Goal: Task Accomplishment & Management: Manage account settings

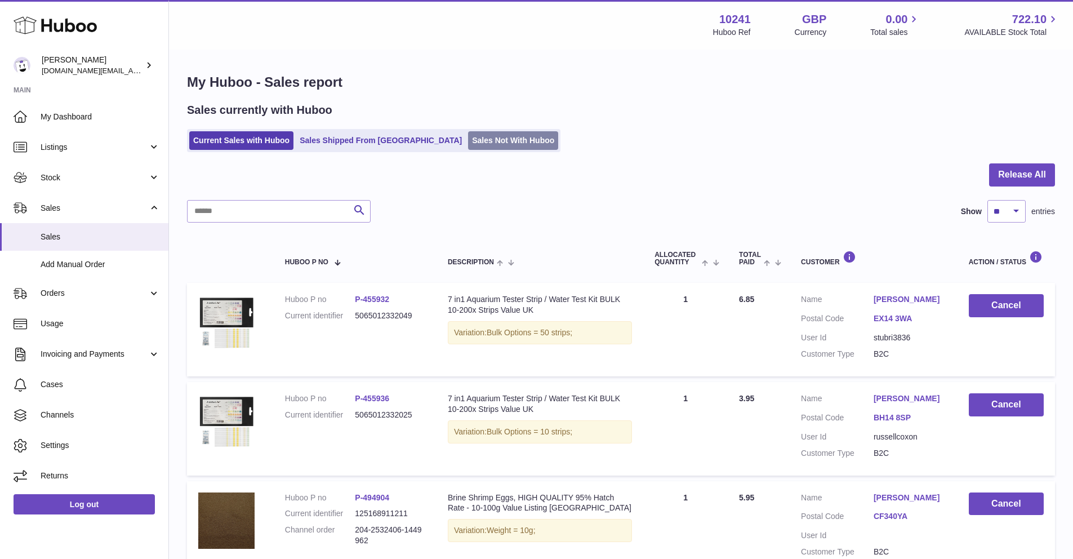
click at [468, 146] on link "Sales Not With Huboo" at bounding box center [513, 140] width 90 height 19
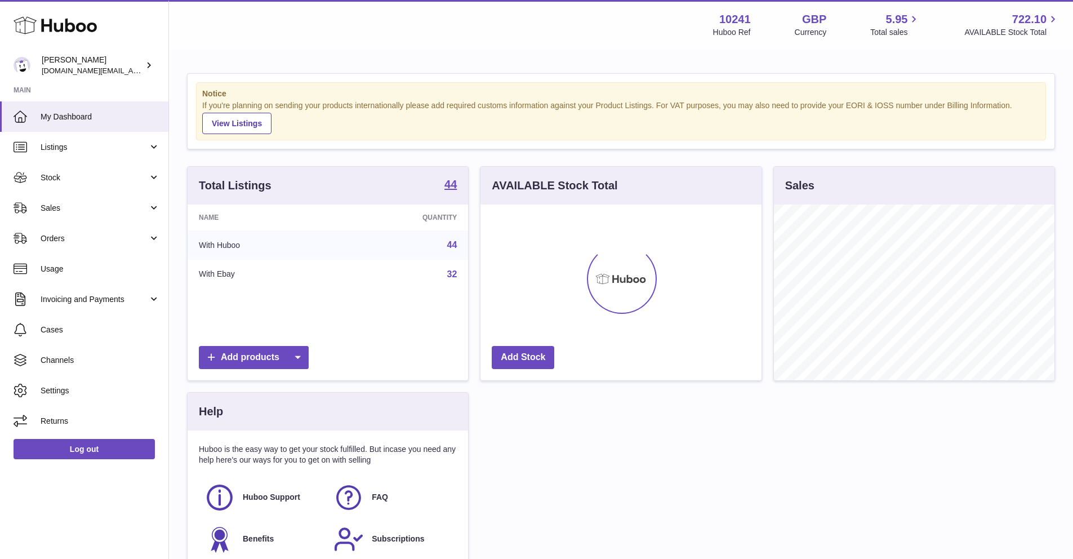
scroll to position [176, 280]
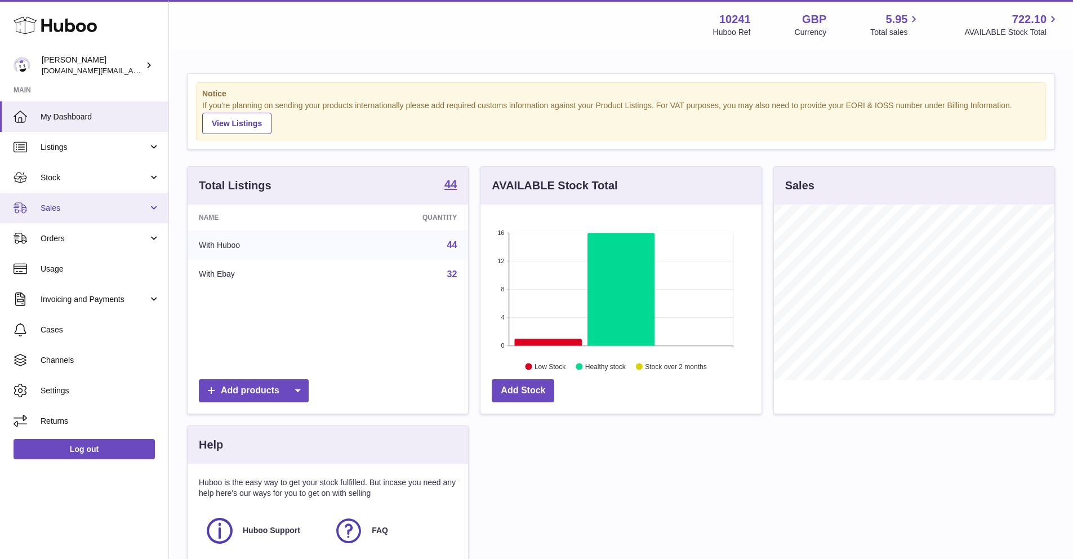
click at [130, 202] on link "Sales" at bounding box center [84, 208] width 168 height 30
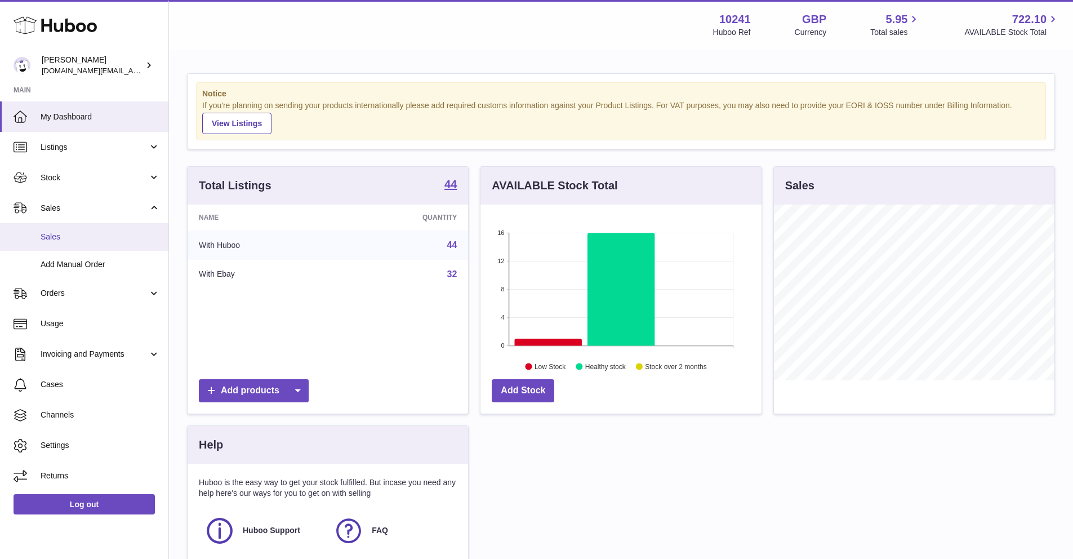
click at [95, 242] on link "Sales" at bounding box center [84, 237] width 168 height 28
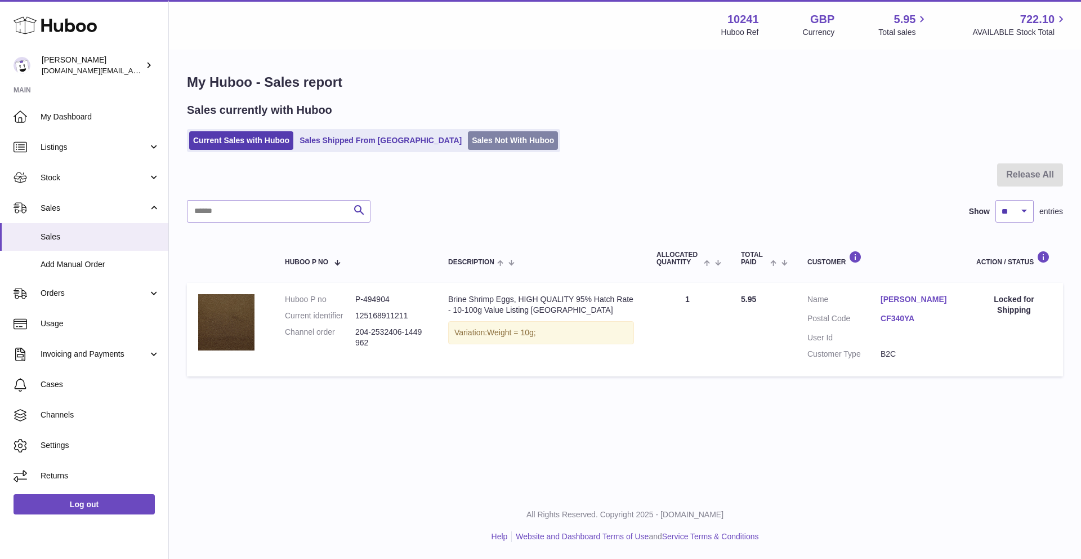
click at [468, 145] on link "Sales Not With Huboo" at bounding box center [513, 140] width 90 height 19
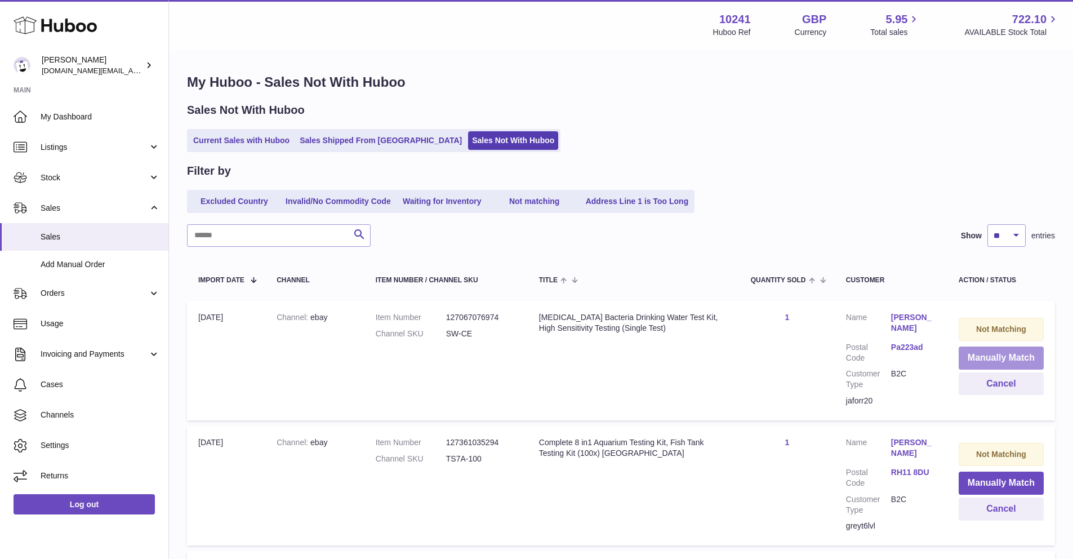
click at [980, 362] on button "Manually Match" at bounding box center [1000, 357] width 85 height 23
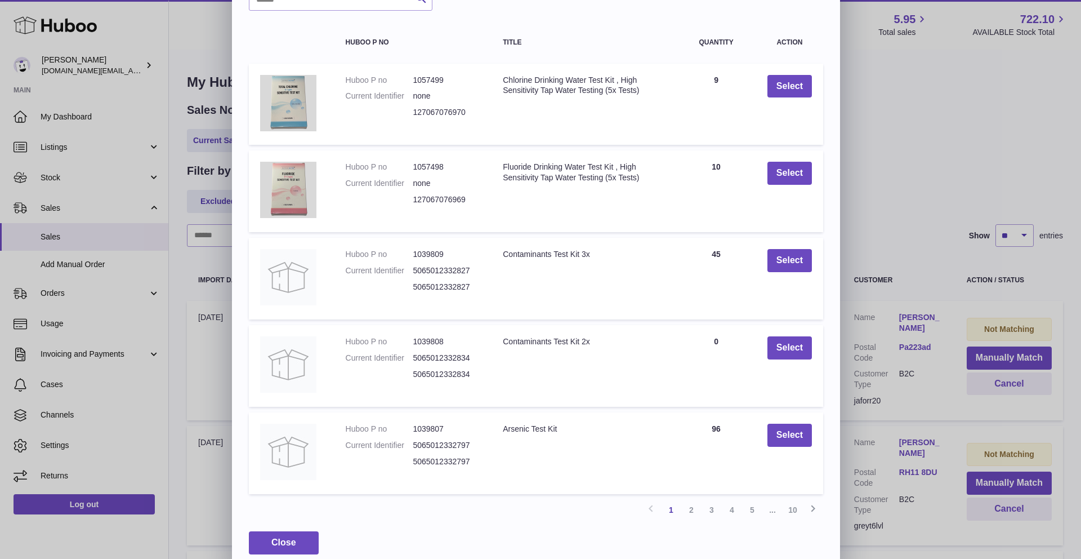
scroll to position [83, 0]
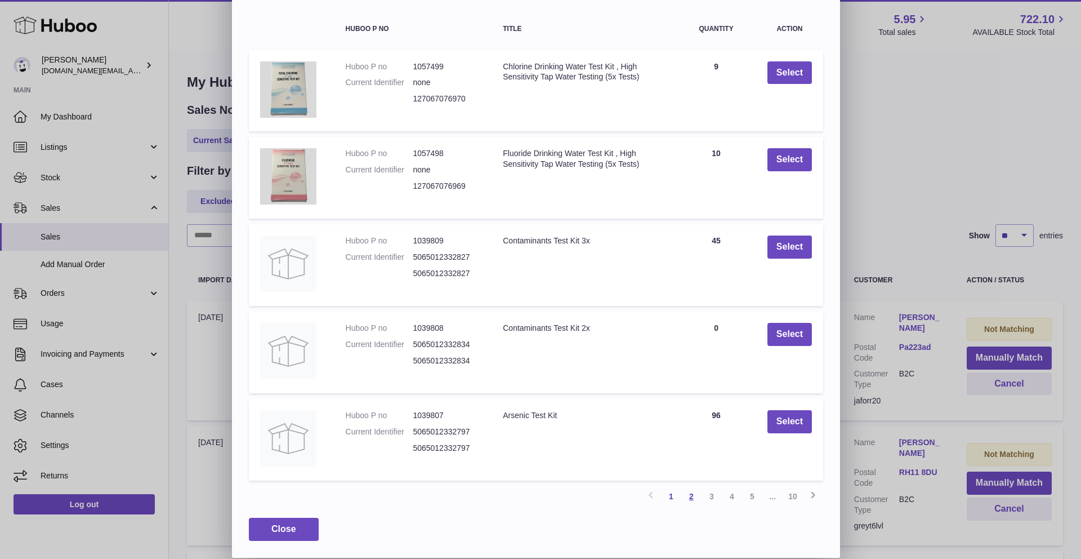
click at [693, 498] on link "2" at bounding box center [691, 496] width 20 height 20
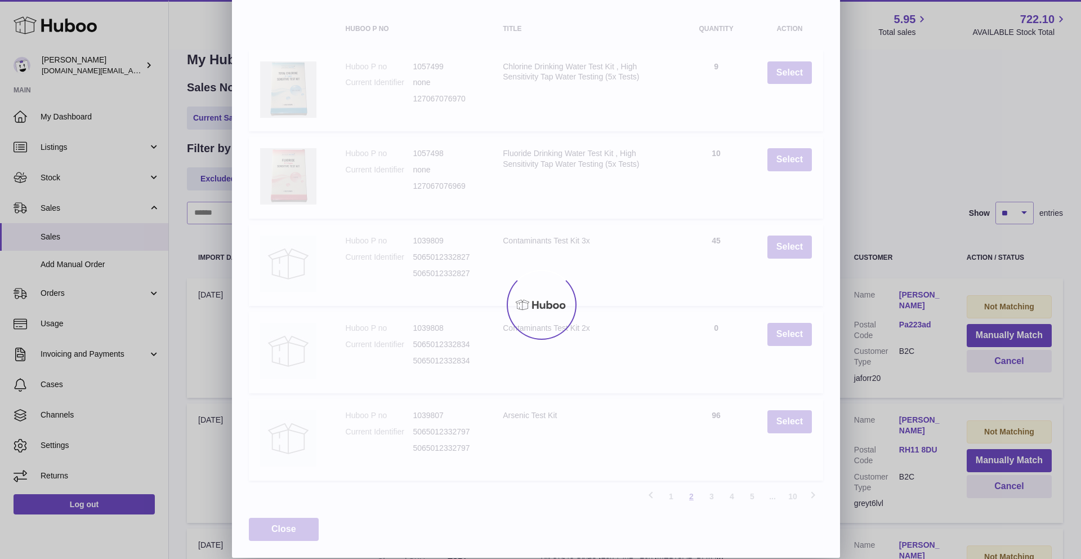
scroll to position [42, 0]
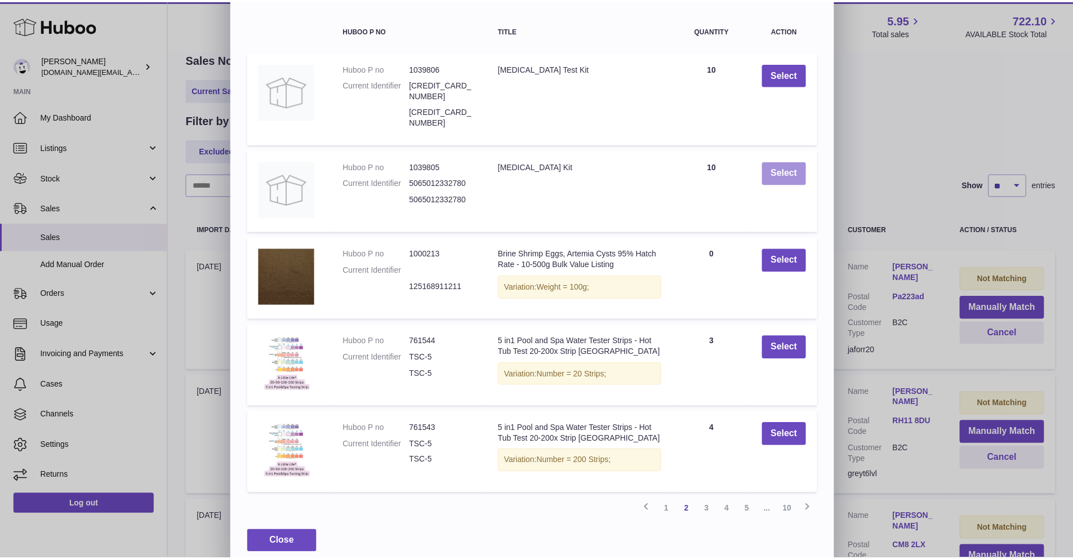
scroll to position [81, 0]
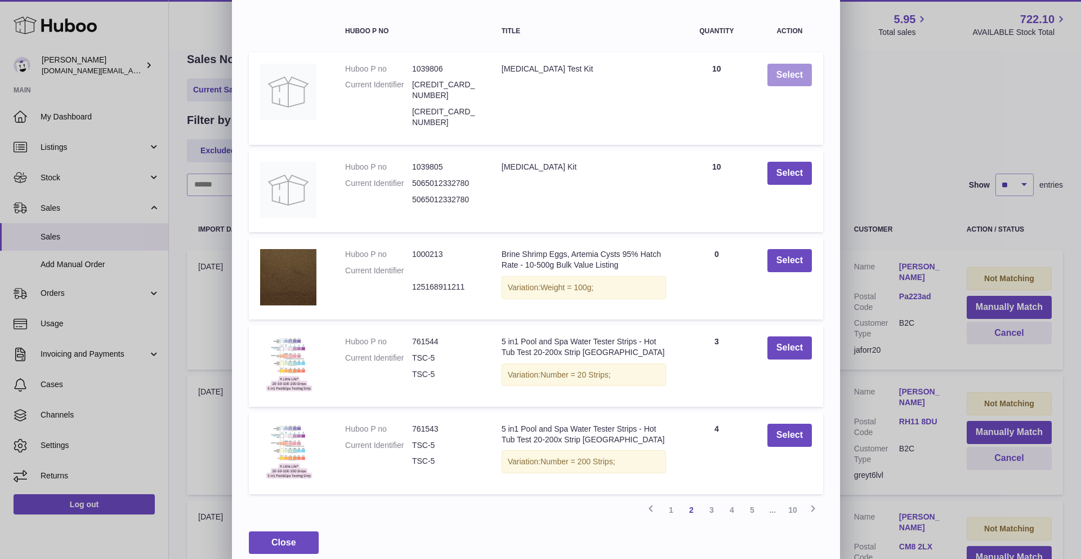
click at [790, 70] on button "Select" at bounding box center [790, 75] width 44 height 23
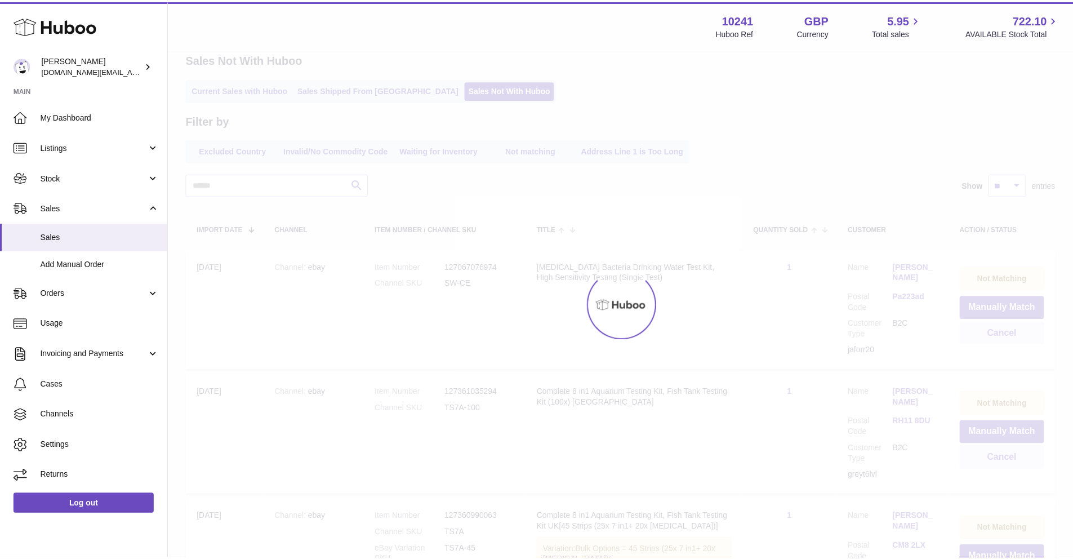
scroll to position [0, 0]
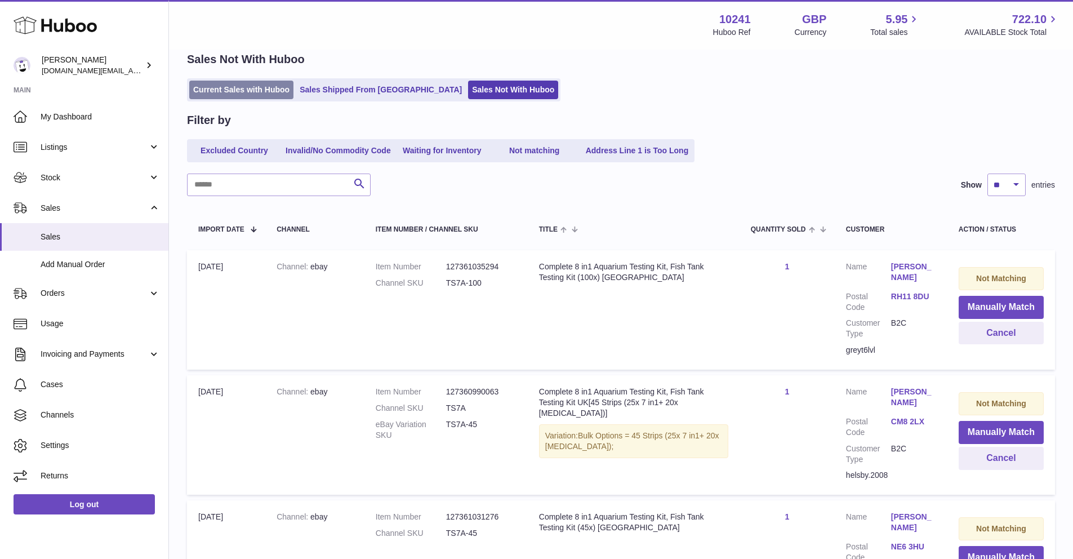
click at [255, 89] on link "Current Sales with Huboo" at bounding box center [241, 90] width 104 height 19
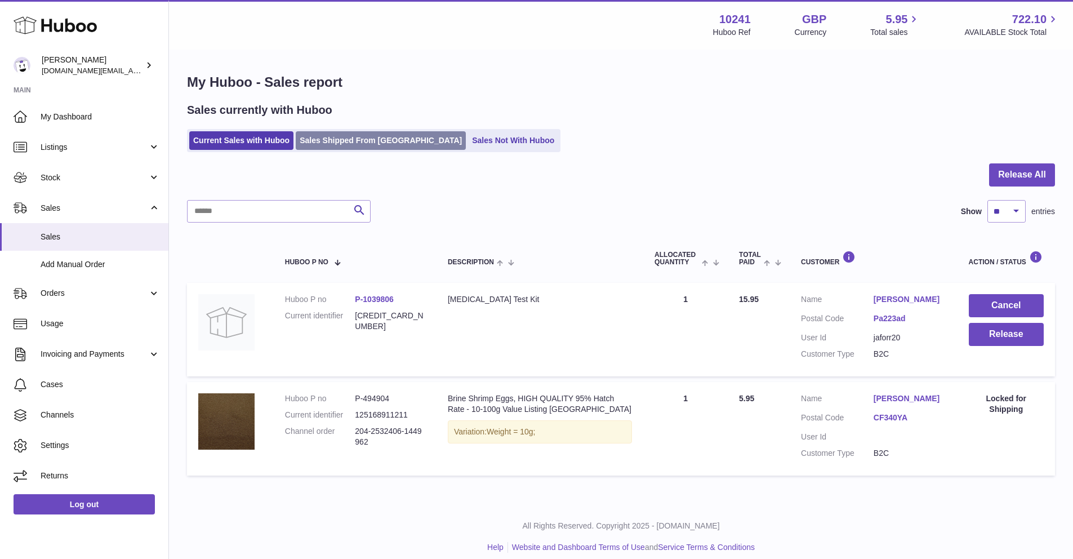
click at [362, 131] on link "Sales Shipped From [GEOGRAPHIC_DATA]" at bounding box center [381, 140] width 170 height 19
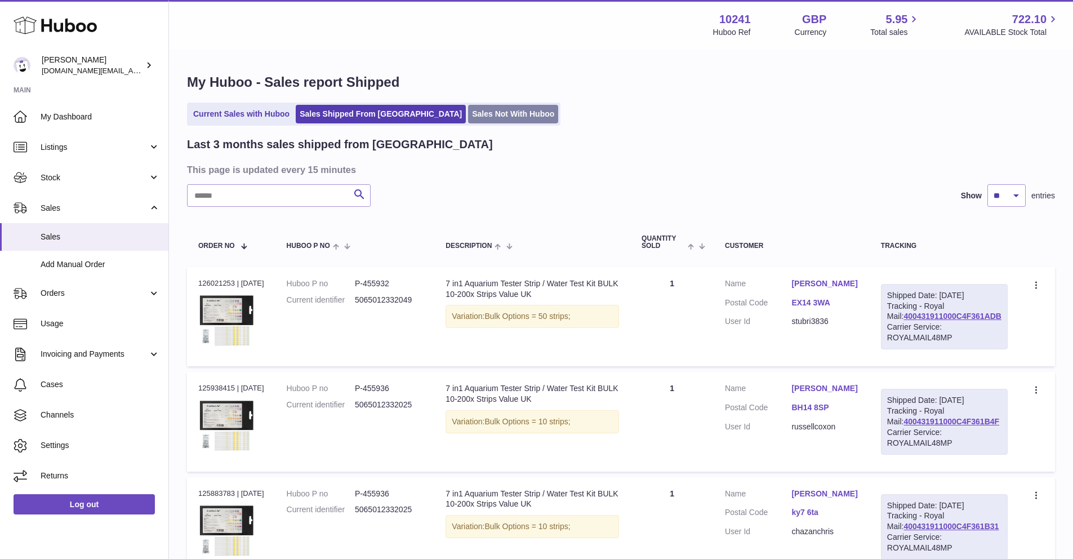
click at [468, 120] on link "Sales Not With Huboo" at bounding box center [513, 114] width 90 height 19
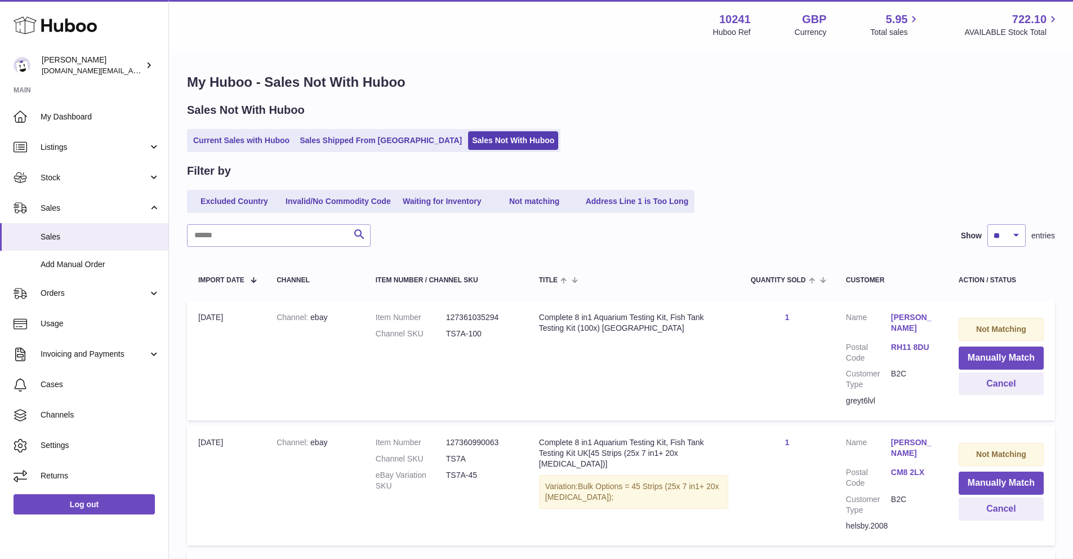
click at [270, 127] on div "Sales Not With Huboo Current Sales with Huboo Sales Shipped From Huboo Sales No…" at bounding box center [621, 127] width 868 height 50
click at [277, 146] on link "Current Sales with Huboo" at bounding box center [241, 140] width 104 height 19
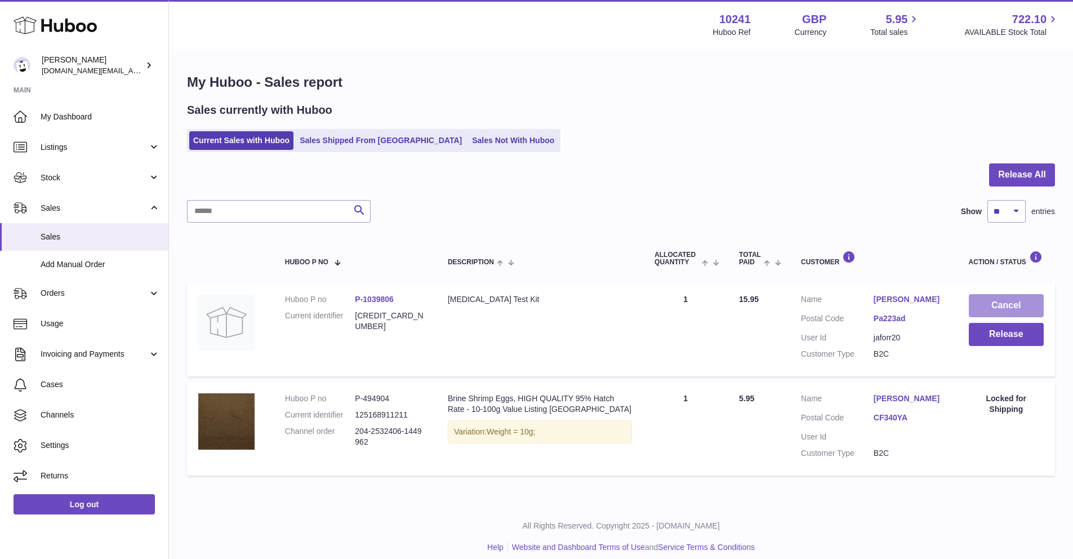
click at [1016, 310] on button "Cancel" at bounding box center [1006, 305] width 75 height 23
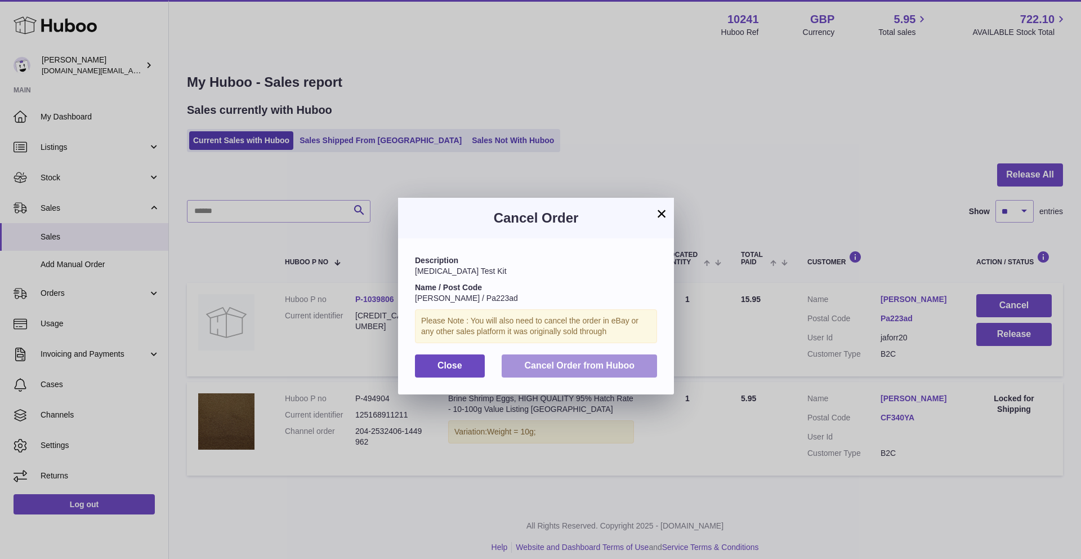
click at [617, 357] on button "Cancel Order from Huboo" at bounding box center [579, 365] width 155 height 23
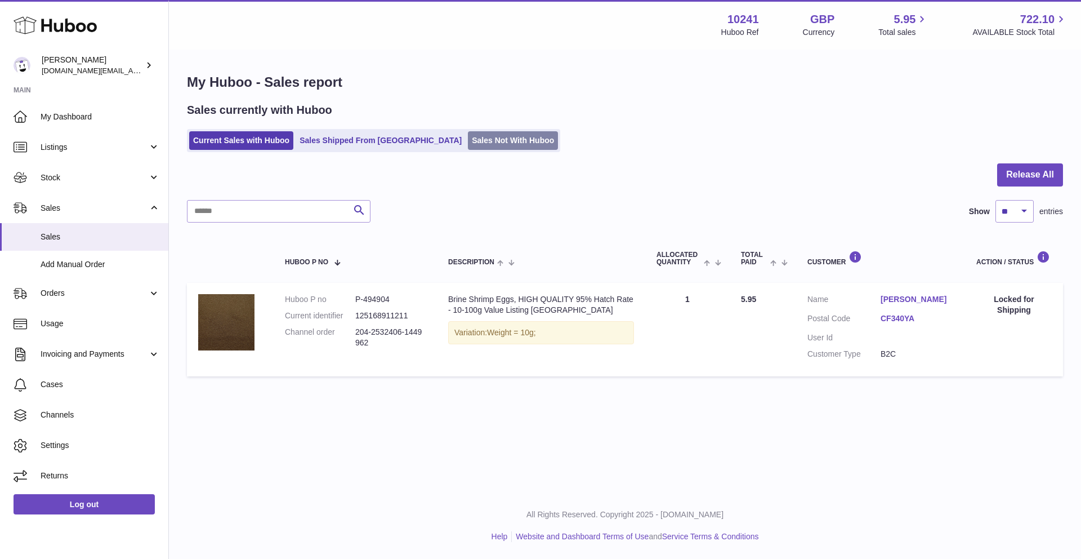
click at [468, 145] on link "Sales Not With Huboo" at bounding box center [513, 140] width 90 height 19
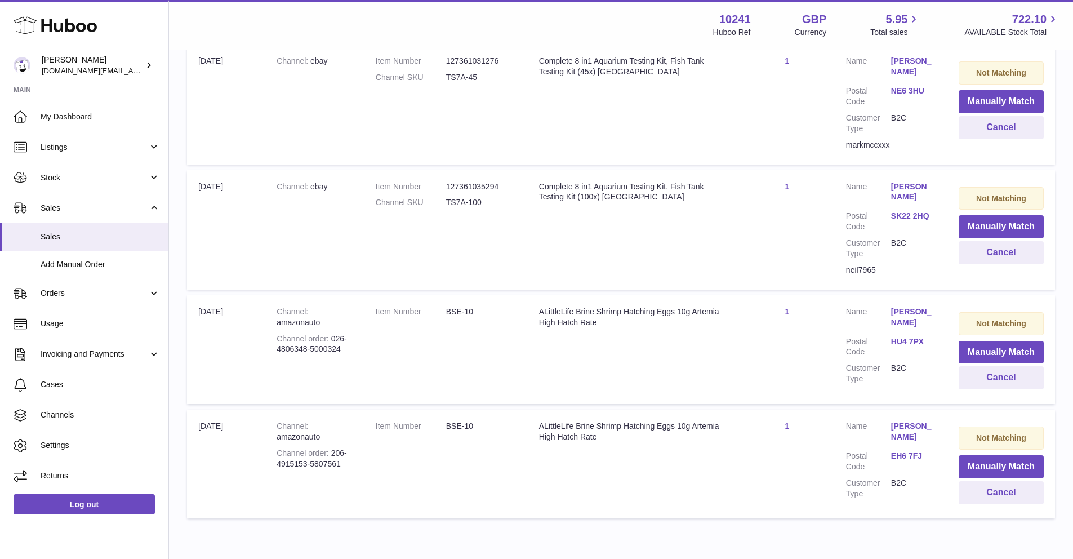
scroll to position [507, 0]
click at [983, 365] on button "Cancel" at bounding box center [1000, 376] width 85 height 23
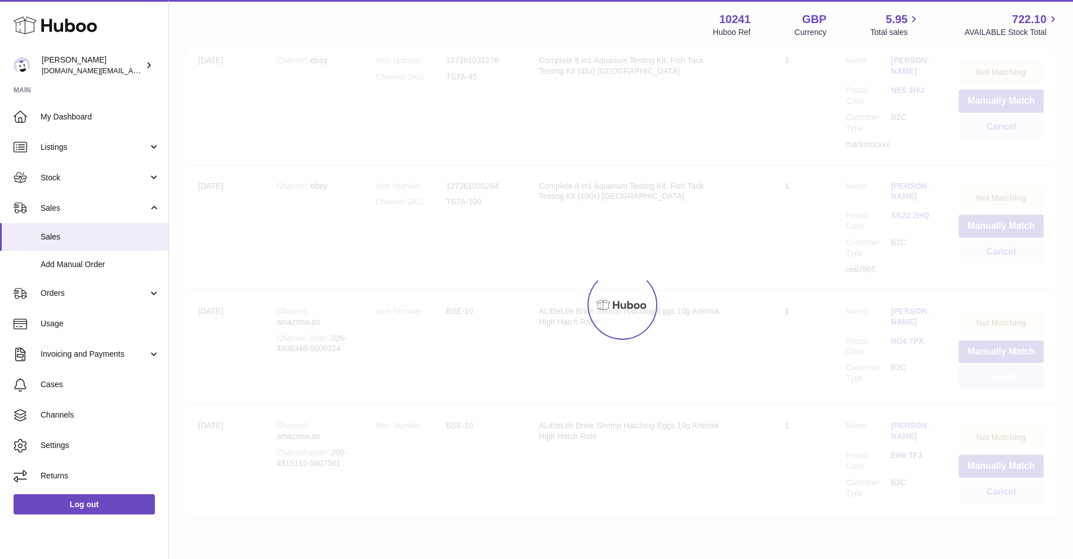
scroll to position [432, 0]
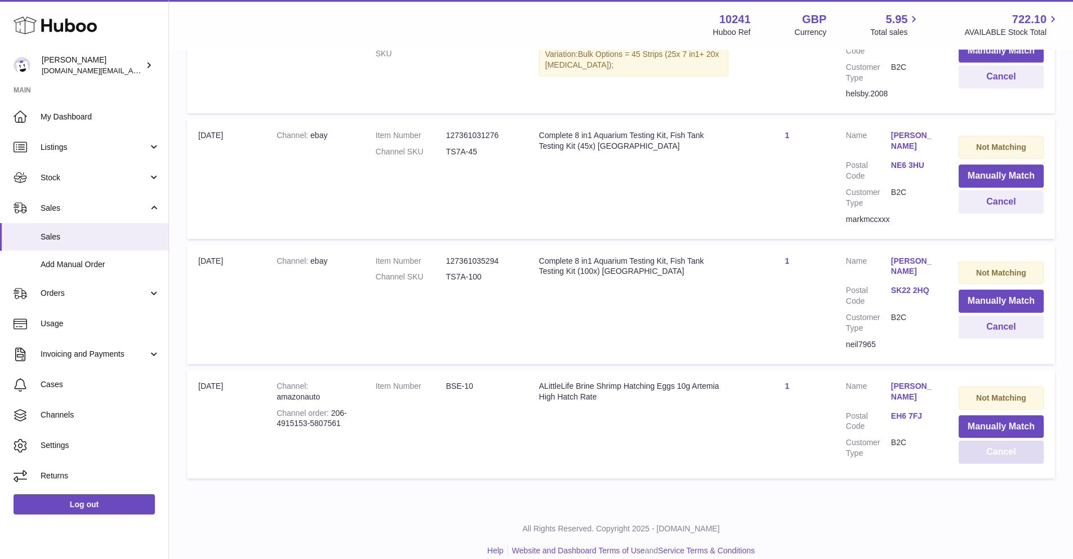
click at [973, 440] on button "Cancel" at bounding box center [1000, 451] width 85 height 23
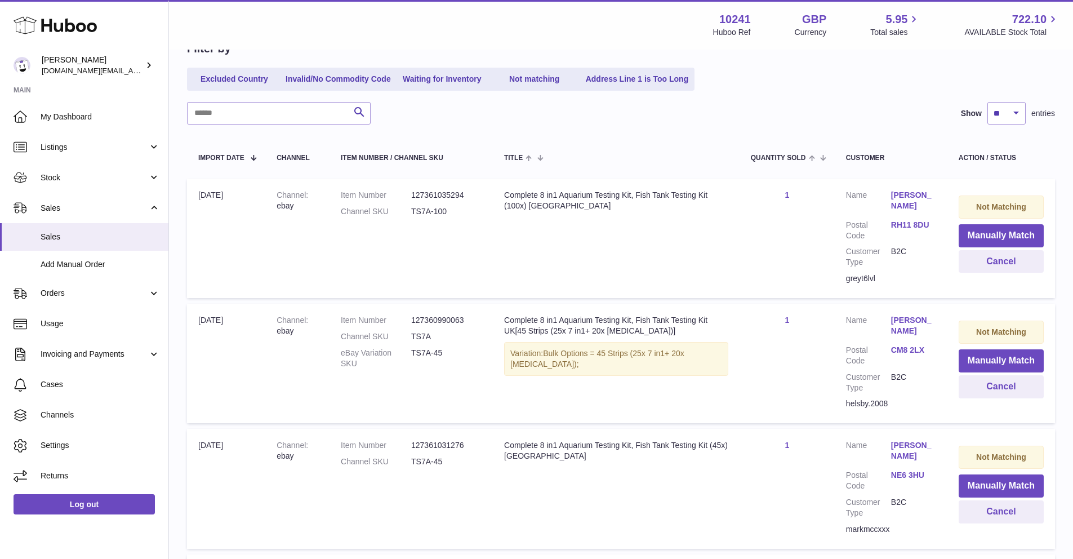
scroll to position [240, 0]
